Goal: Find specific page/section: Find specific page/section

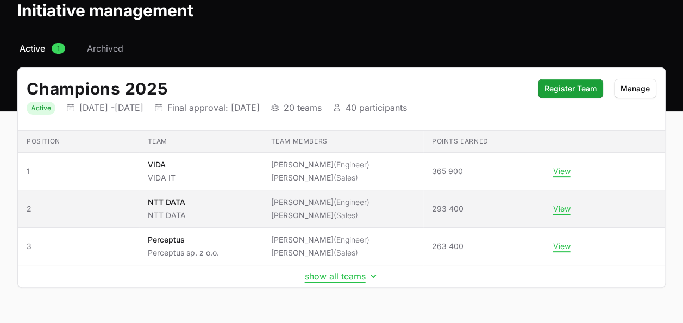
scroll to position [83, 0]
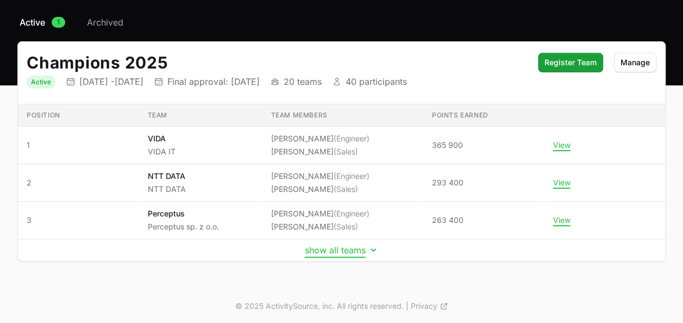
click at [323, 248] on button "show all teams" at bounding box center [342, 250] width 74 height 11
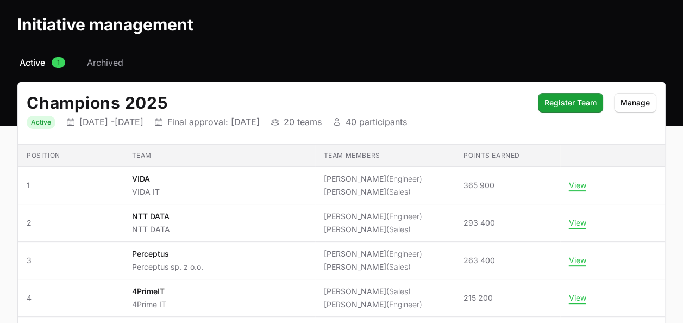
scroll to position [0, 0]
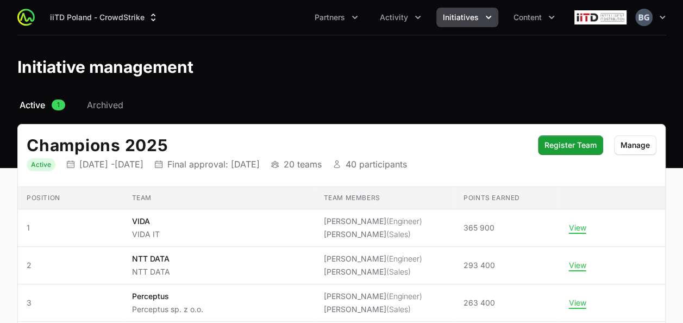
drag, startPoint x: 240, startPoint y: 5, endPoint x: 162, endPoint y: 128, distance: 146.1
click at [162, 129] on div "Champions 2025 Status Active Initiative dates 01 Mar 2025 - 01 May 2027 Final a…" at bounding box center [341, 155] width 647 height 63
drag, startPoint x: 143, startPoint y: 289, endPoint x: 135, endPoint y: 57, distance: 232.2
click at [54, 104] on span "1" at bounding box center [59, 104] width 14 height 11
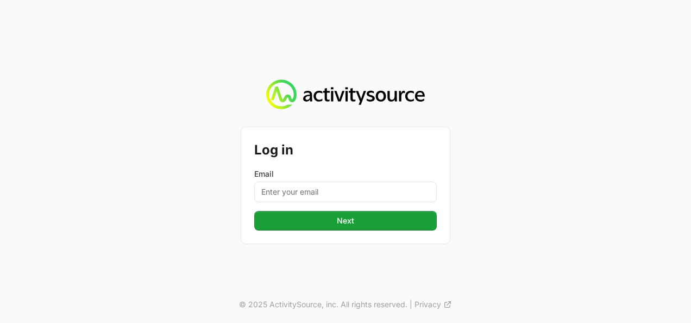
click at [303, 205] on form "Log in Email Next Next" at bounding box center [345, 185] width 183 height 90
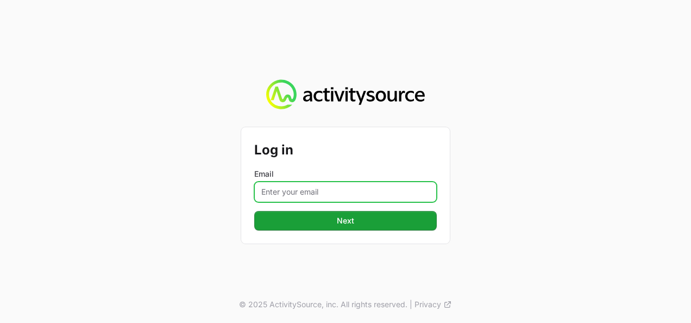
click at [300, 193] on input "Email" at bounding box center [345, 192] width 183 height 21
type input "[PERSON_NAME][EMAIL_ADDRESS][DOMAIN_NAME]"
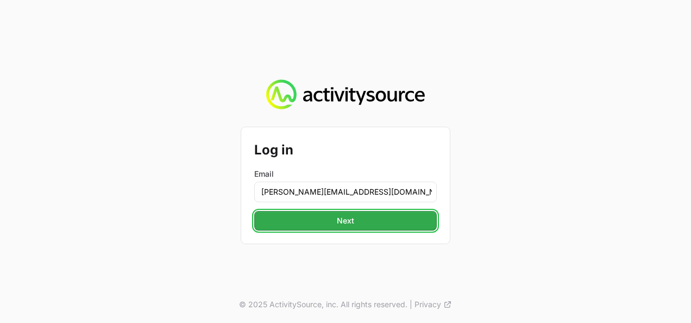
click at [360, 226] on span "Next" at bounding box center [346, 220] width 170 height 13
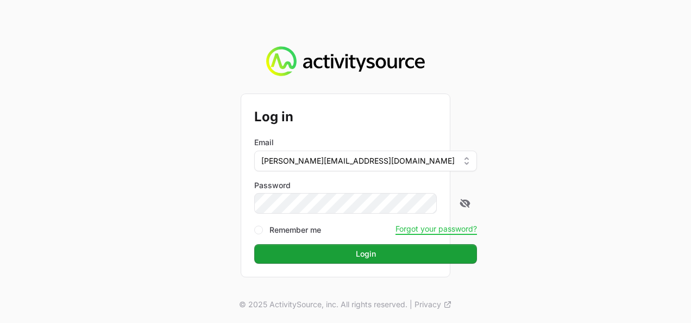
click at [254, 244] on button "Login Login" at bounding box center [365, 254] width 223 height 20
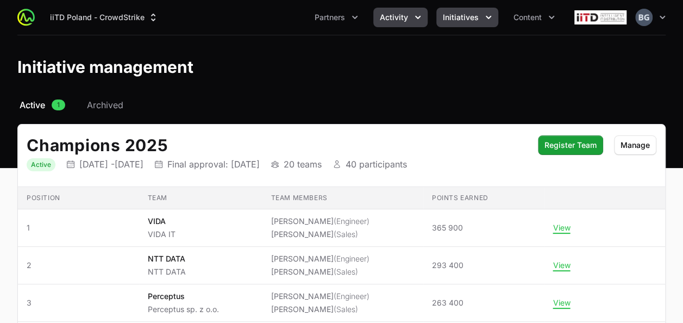
click at [417, 15] on icon "Activity menu" at bounding box center [418, 17] width 11 height 11
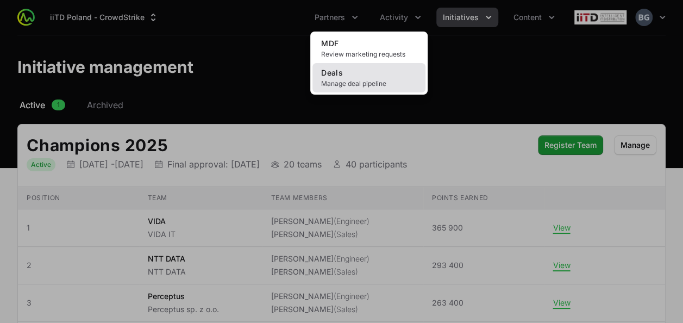
click at [378, 67] on link "Deals Manage deal pipeline" at bounding box center [369, 77] width 113 height 29
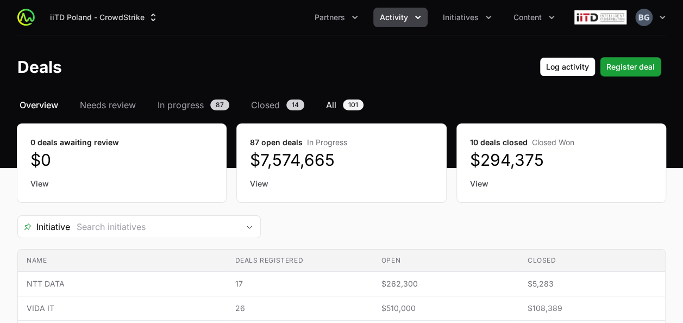
click at [353, 99] on link "All 101" at bounding box center [345, 104] width 42 height 13
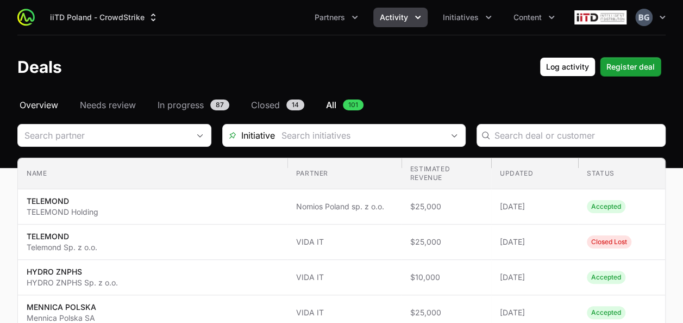
click at [46, 105] on span "Overview" at bounding box center [39, 104] width 39 height 13
